Goal: Task Accomplishment & Management: Manage account settings

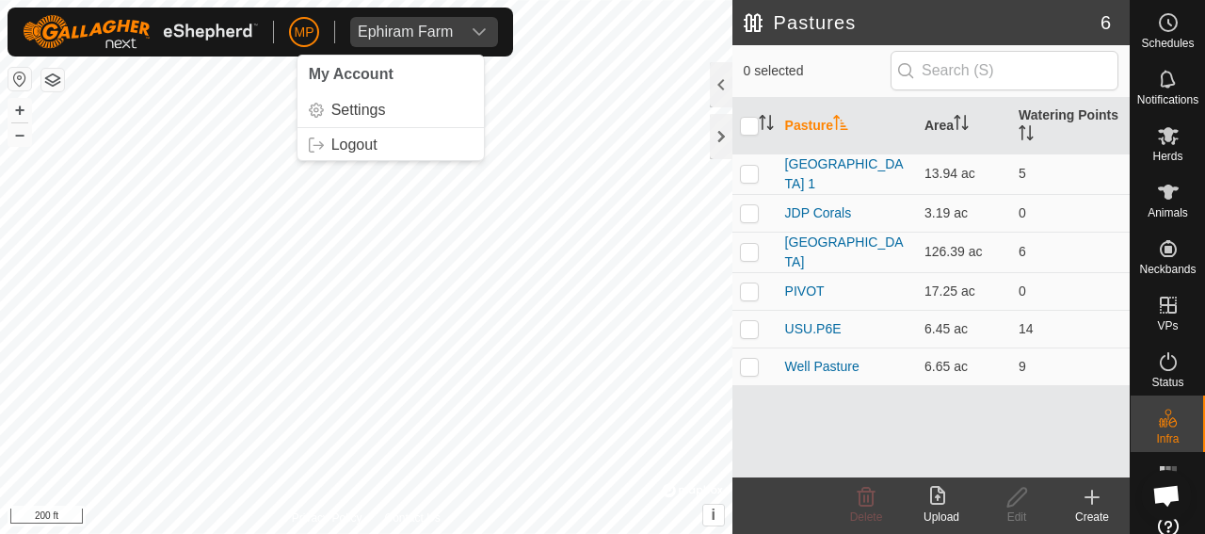
click at [298, 31] on span "MP" at bounding box center [305, 33] width 20 height 20
click at [348, 147] on link "Logout" at bounding box center [391, 145] width 186 height 30
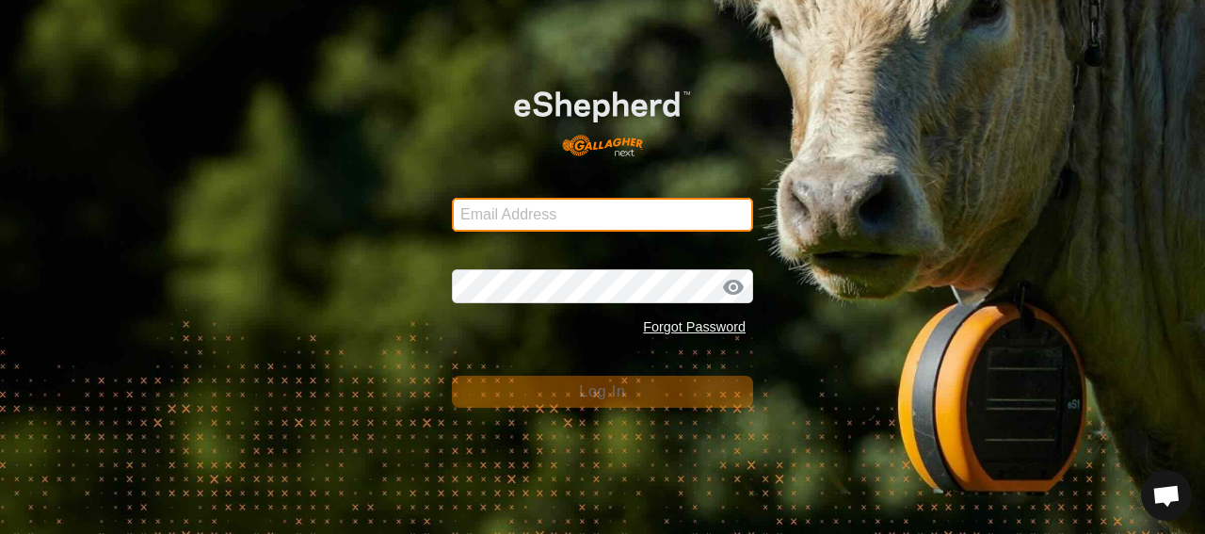
type input "matt.palmer@usu.edu"
